Goal: Complete application form

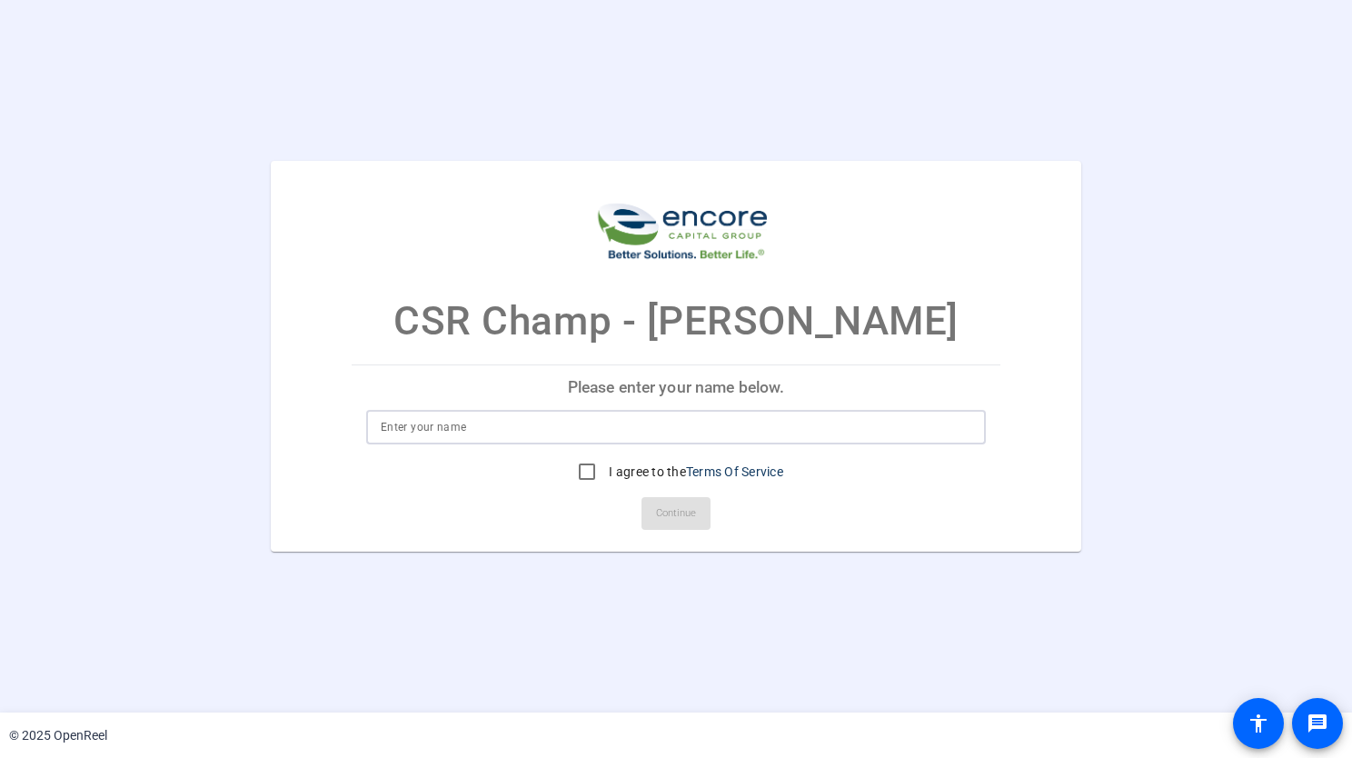
click at [494, 420] on input at bounding box center [676, 427] width 591 height 22
type input "Tanuja Pandey"
click at [590, 469] on input "I agree to the Terms Of Service" at bounding box center [587, 471] width 36 height 36
checkbox input "true"
click at [672, 513] on span "Continue" at bounding box center [676, 513] width 40 height 27
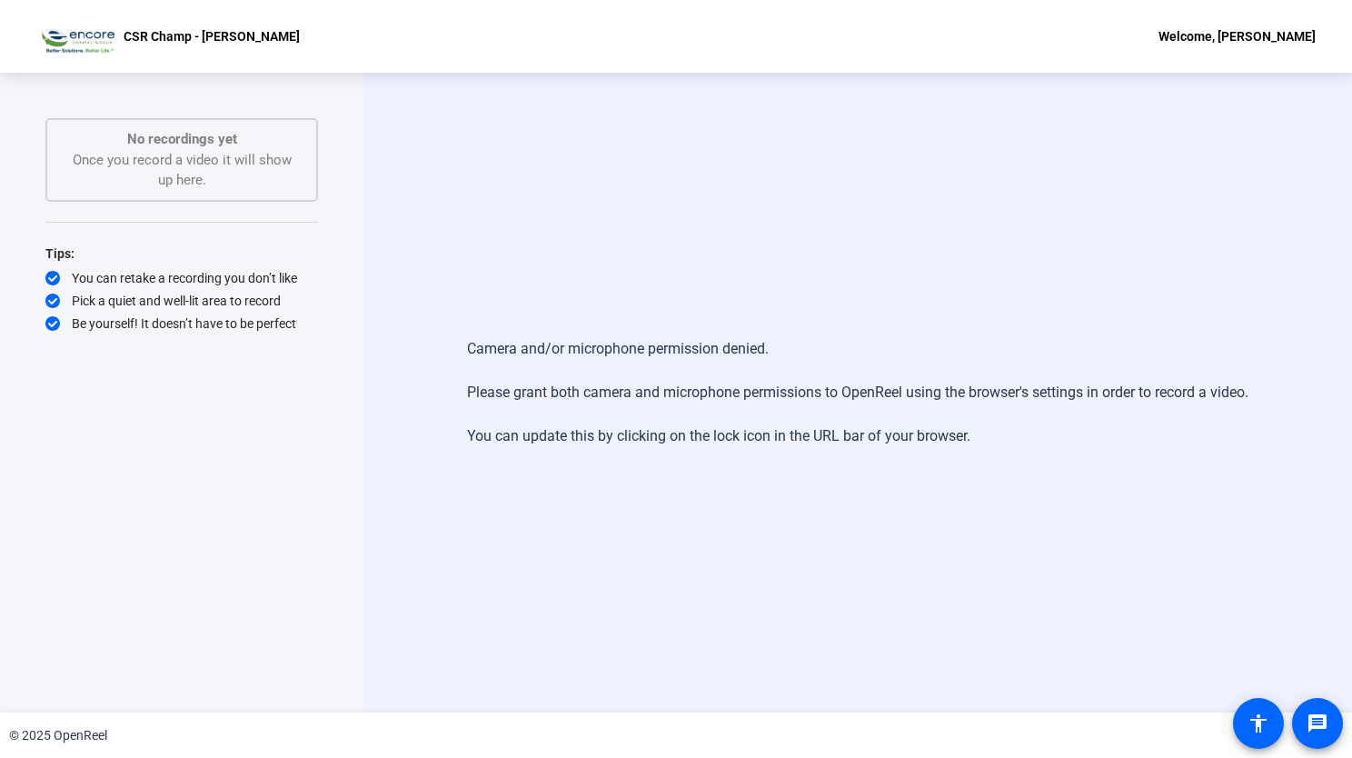
click at [720, 367] on div "Camera and/or microphone permission denied. Please grant both camera and microp…" at bounding box center [857, 392] width 781 height 145
